Goal: Task Accomplishment & Management: Manage account settings

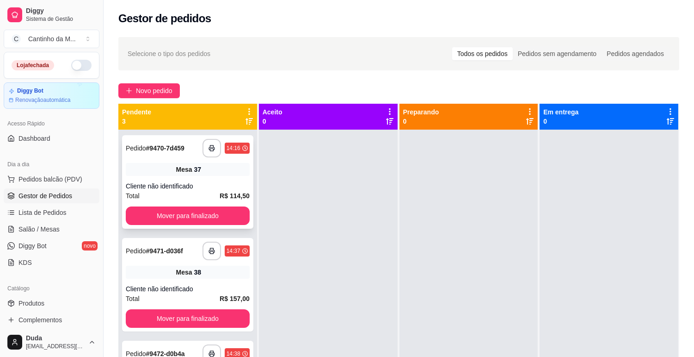
scroll to position [51, 0]
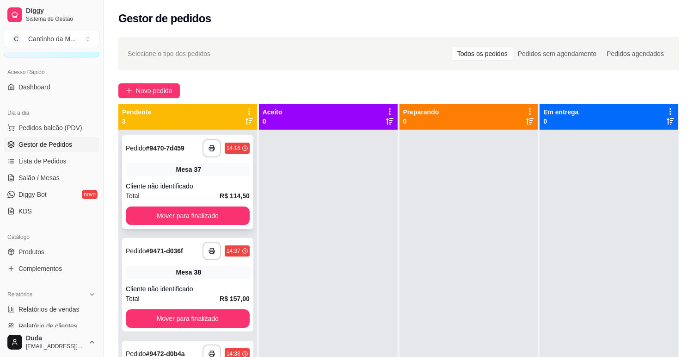
click at [171, 147] on strong "# 9470-7d459" at bounding box center [165, 147] width 38 height 7
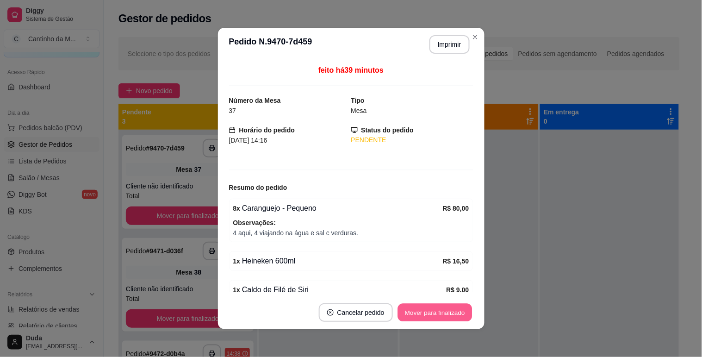
click at [427, 304] on button "Mover para finalizado" at bounding box center [434, 312] width 74 height 18
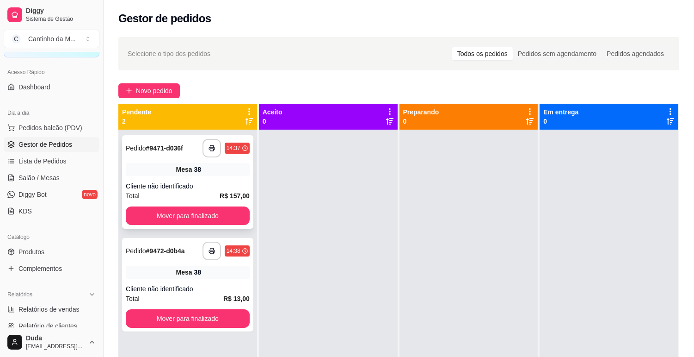
click at [173, 171] on div "Mesa 38" at bounding box center [188, 169] width 124 height 13
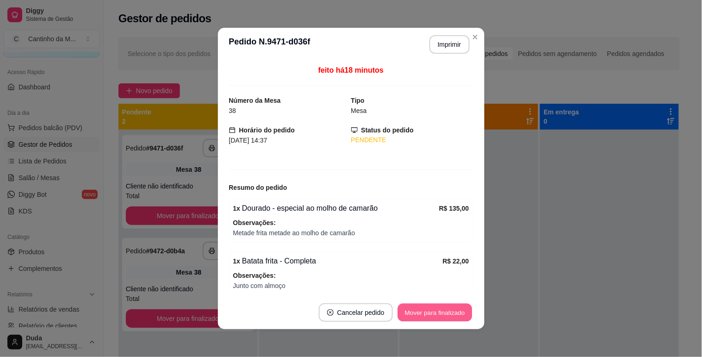
click at [427, 307] on button "Mover para finalizado" at bounding box center [434, 312] width 74 height 18
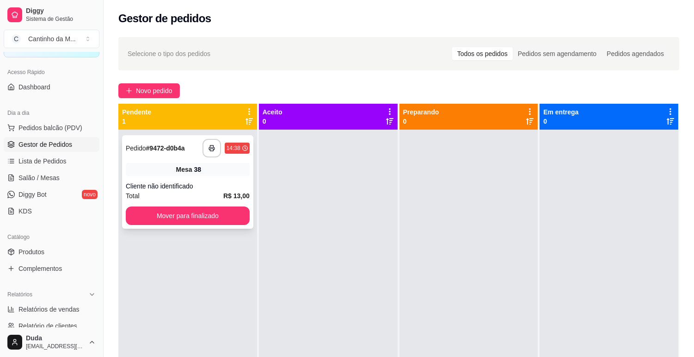
click at [170, 155] on div "**********" at bounding box center [188, 148] width 124 height 19
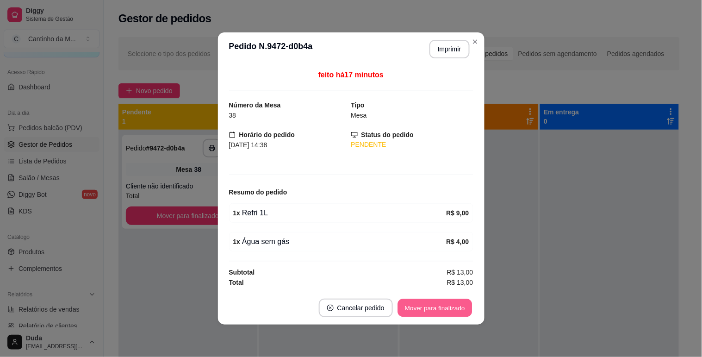
click at [447, 310] on button "Mover para finalizado" at bounding box center [434, 308] width 74 height 18
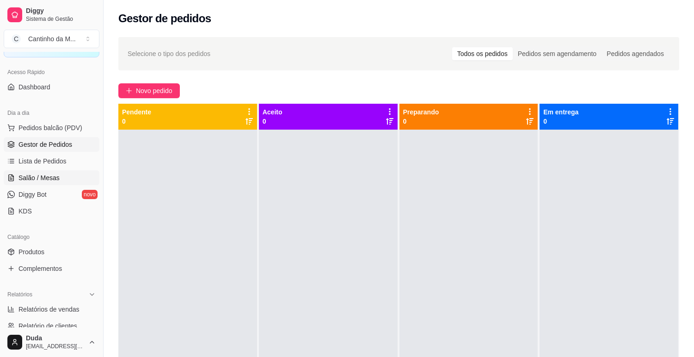
click at [40, 175] on span "Salão / Mesas" at bounding box center [39, 177] width 41 height 9
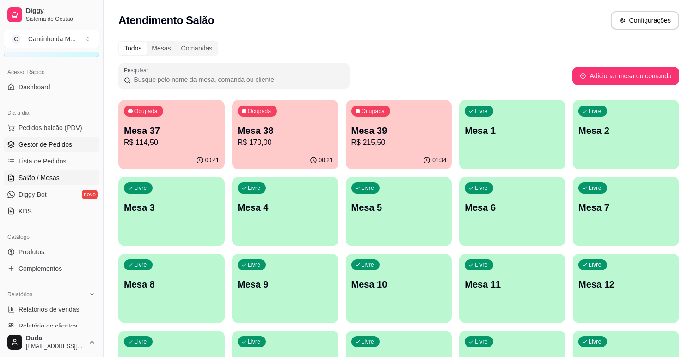
click at [24, 145] on span "Gestor de Pedidos" at bounding box center [46, 144] width 54 height 9
